Goal: Task Accomplishment & Management: Manage account settings

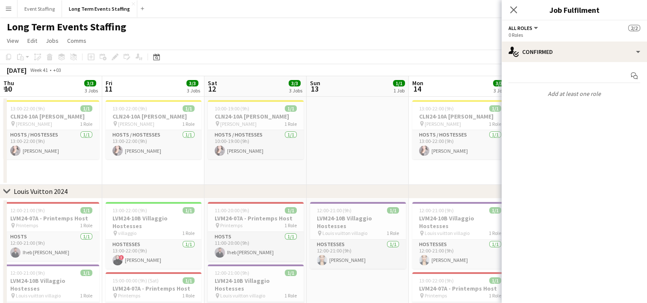
scroll to position [0, 347]
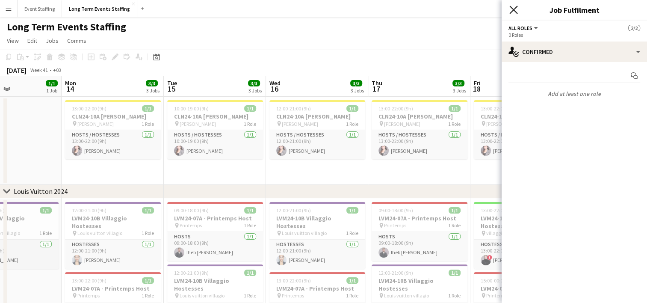
click at [511, 12] on icon "Close pop-in" at bounding box center [514, 10] width 8 height 8
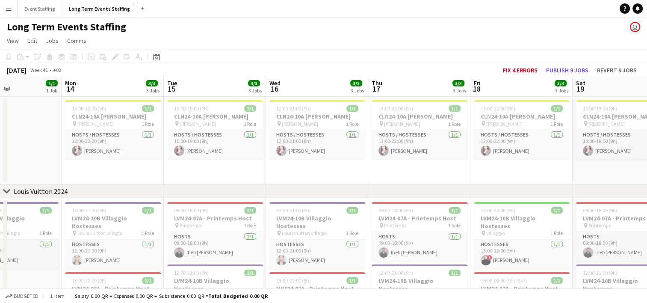
click at [7, 11] on app-icon "Menu" at bounding box center [8, 8] width 7 height 7
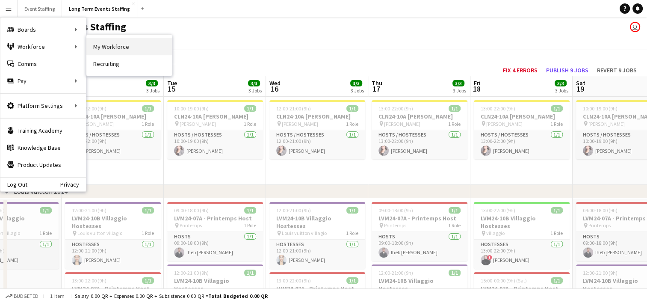
click at [103, 45] on link "My Workforce" at bounding box center [129, 46] width 86 height 17
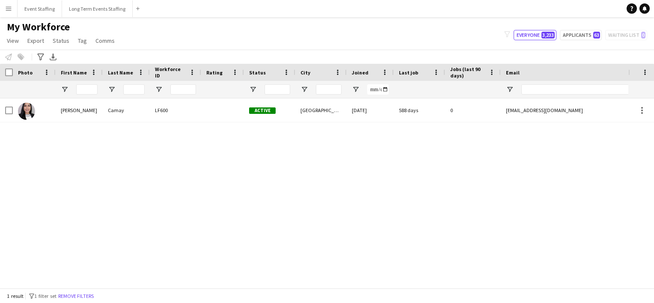
click at [257, 280] on div "Gemel [PERSON_NAME] LF600 Active [GEOGRAPHIC_DATA] [DATE] 588 days 0 [EMAIL_ADD…" at bounding box center [314, 189] width 628 height 183
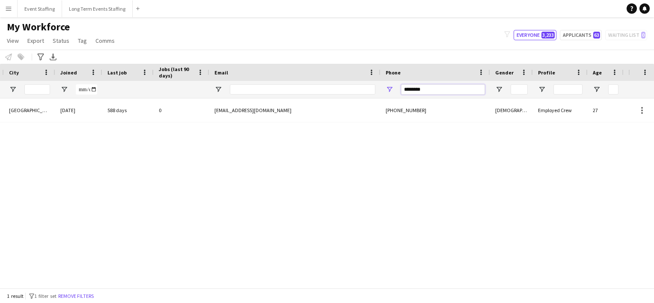
drag, startPoint x: 432, startPoint y: 87, endPoint x: 298, endPoint y: 60, distance: 137.1
click at [298, 60] on main "My Workforce View Views Default view New view Update view Delete view Edit name…" at bounding box center [327, 154] width 654 height 274
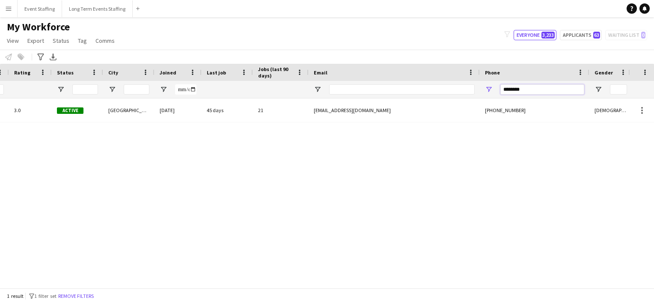
scroll to position [0, 154]
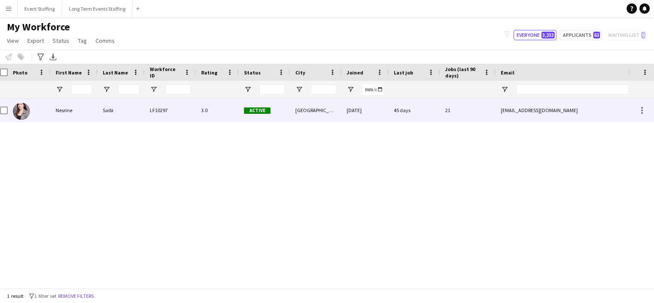
type input "********"
click at [18, 113] on img at bounding box center [21, 111] width 17 height 17
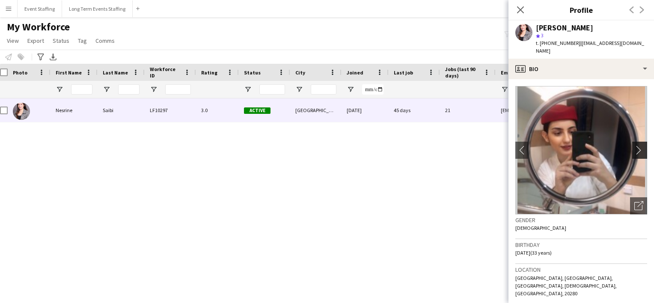
click at [634, 146] on app-icon "chevron-right" at bounding box center [640, 150] width 13 height 9
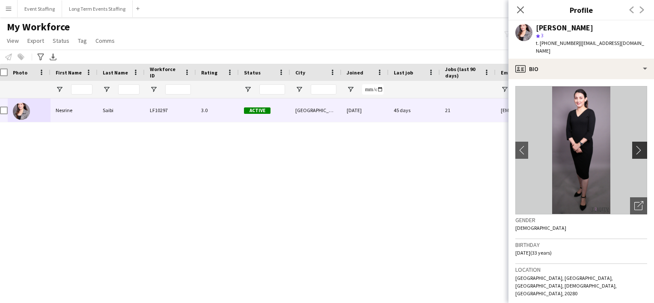
click at [634, 146] on app-icon "chevron-right" at bounding box center [640, 150] width 13 height 9
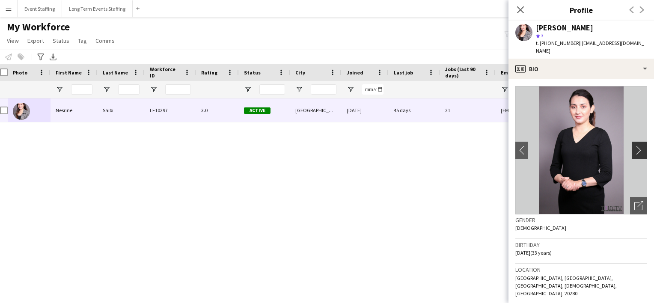
click at [634, 146] on app-icon "chevron-right" at bounding box center [640, 150] width 13 height 9
